Goal: Navigation & Orientation: Find specific page/section

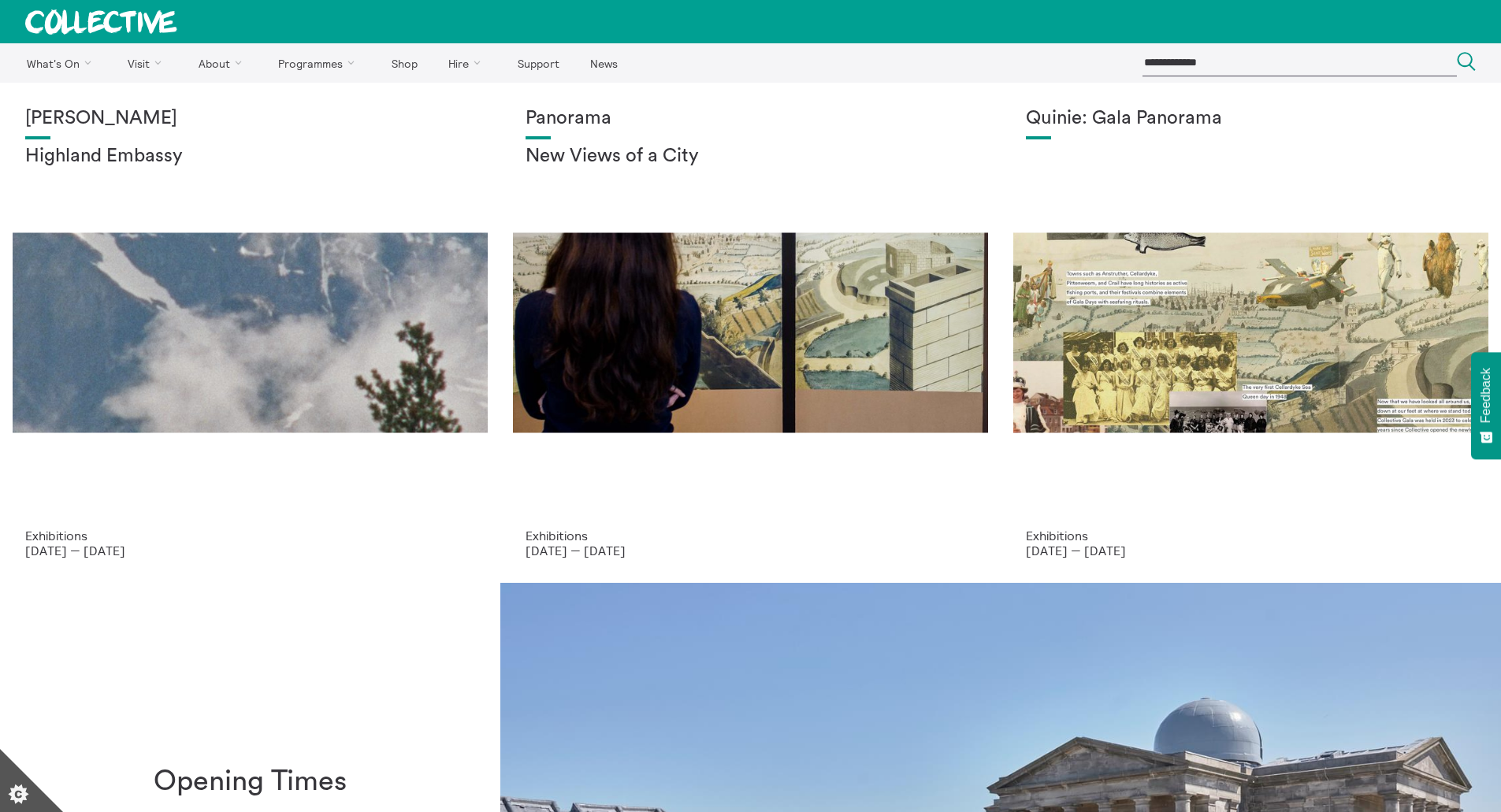
click at [121, 16] on icon at bounding box center [101, 22] width 152 height 25
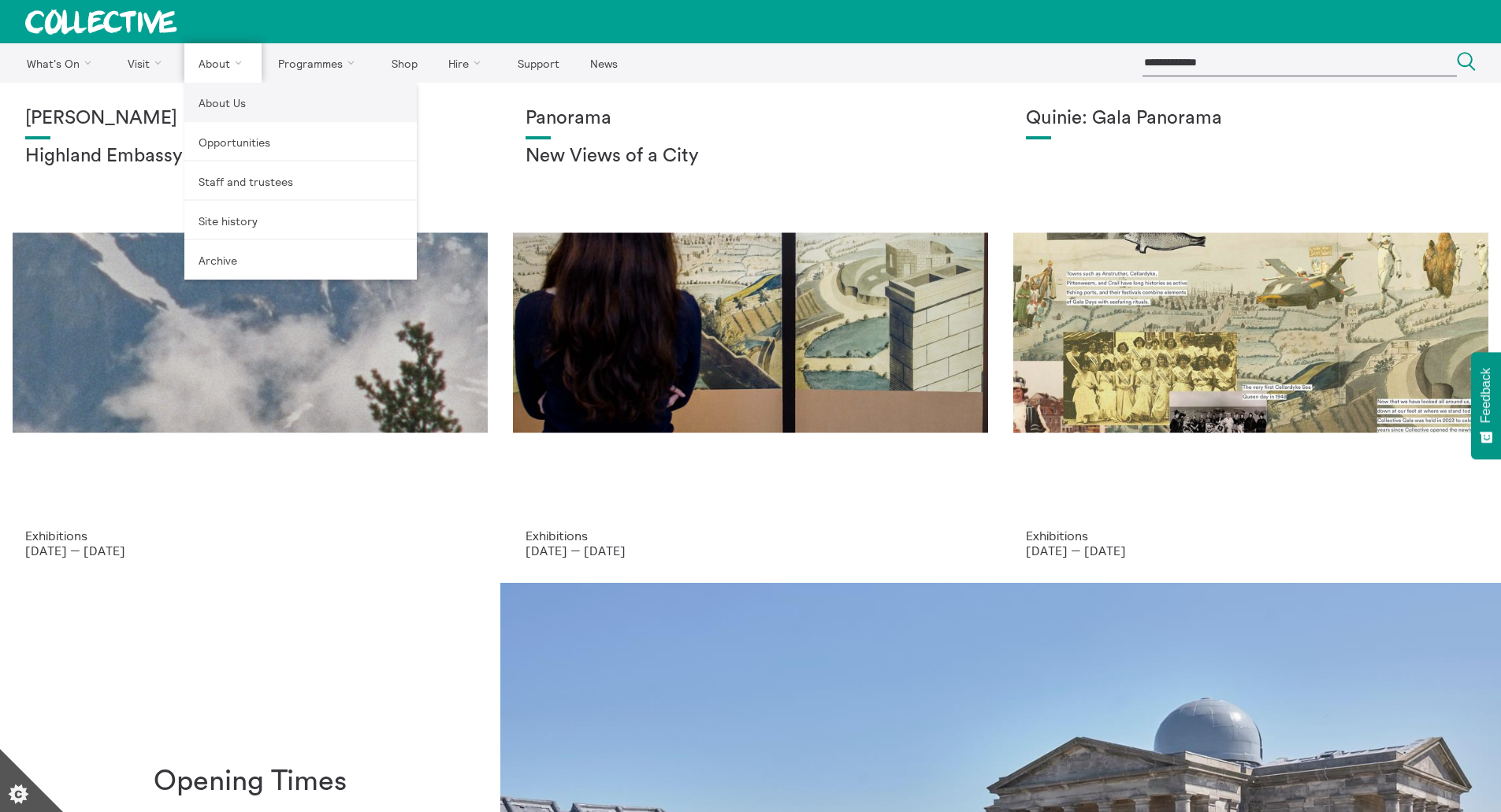
click at [221, 108] on link "About Us" at bounding box center [300, 102] width 233 height 39
